Goal: Find specific page/section: Find specific page/section

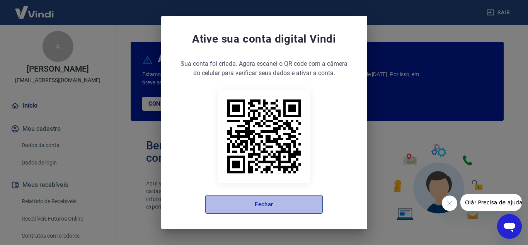
click at [269, 201] on button "Fechar" at bounding box center [264, 204] width 118 height 19
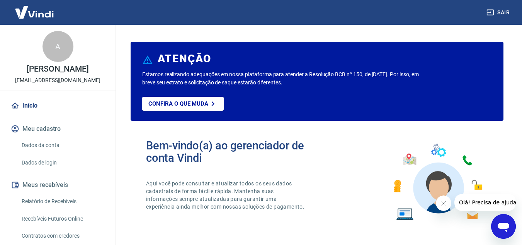
click at [445, 206] on icon "Fechar mensagem da empresa" at bounding box center [443, 203] width 6 height 6
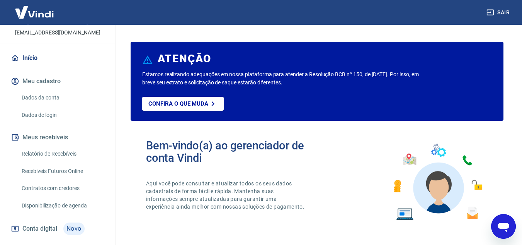
scroll to position [65, 0]
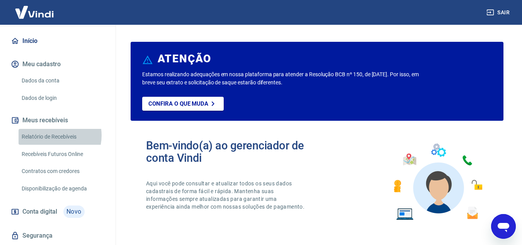
click at [52, 135] on link "Relatório de Recebíveis" at bounding box center [63, 137] width 88 height 16
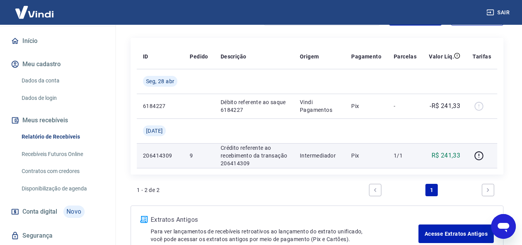
scroll to position [65, 0]
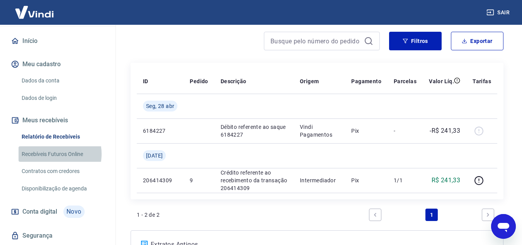
click at [52, 153] on link "Recebíveis Futuros Online" at bounding box center [63, 154] width 88 height 16
